Goal: Task Accomplishment & Management: Use online tool/utility

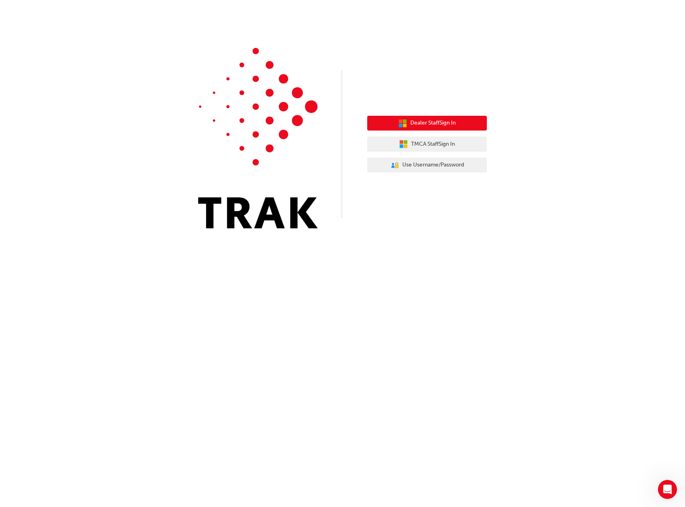
click at [426, 123] on span "Dealer Staff Sign In" at bounding box center [432, 122] width 45 height 9
click at [427, 124] on span "Dealer Staff Sign In" at bounding box center [432, 122] width 45 height 9
drag, startPoint x: 252, startPoint y: 282, endPoint x: 260, endPoint y: 289, distance: 10.9
click at [253, 282] on div "Dealer Staff Sign In TMCA Staff Sign In User Authentication Icon - Blue Person,…" at bounding box center [342, 253] width 685 height 507
click at [262, 265] on div "Dealer Staff Sign In TMCA Staff Sign In User Authentication Icon - Blue Person,…" at bounding box center [342, 253] width 685 height 507
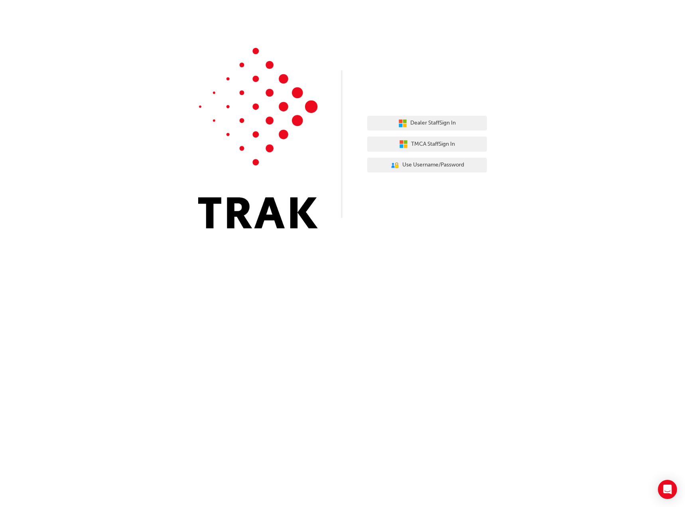
click at [326, 231] on div "Dealer Staff Sign In TMCA Staff Sign In User Authentication Icon - Blue Person,…" at bounding box center [342, 120] width 685 height 240
click at [311, 243] on div "Dealer Staff Sign In TMCA Staff Sign In User Authentication Icon - Blue Person,…" at bounding box center [342, 253] width 685 height 507
click at [413, 291] on div "Dealer Staff Sign In TMCA Staff Sign In User Authentication Icon - Blue Person,…" at bounding box center [342, 253] width 685 height 507
click at [367, 278] on div "Dealer Staff Sign In TMCA Staff Sign In User Authentication Icon - Blue Person,…" at bounding box center [342, 253] width 685 height 507
click at [61, 140] on div "Dealer Staff Sign In TMCA Staff Sign In User Authentication Icon - Blue Person,…" at bounding box center [342, 120] width 685 height 240
